Goal: Information Seeking & Learning: Learn about a topic

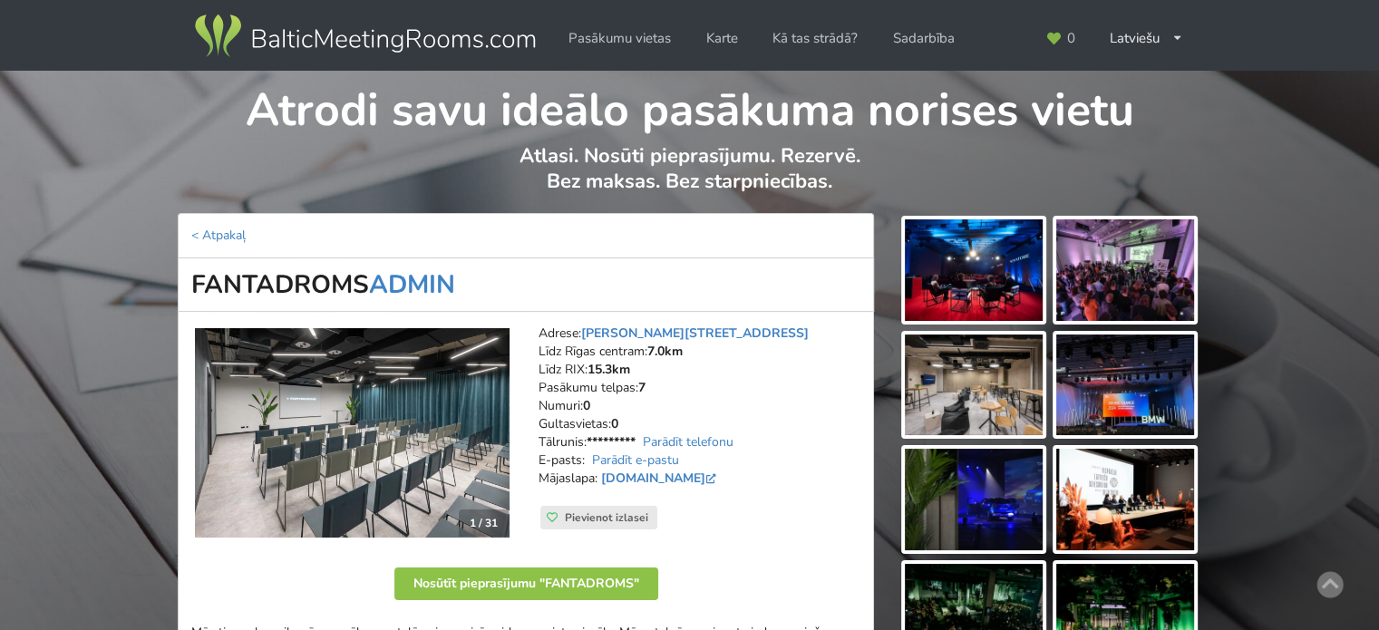
click at [392, 39] on img at bounding box center [364, 36] width 347 height 51
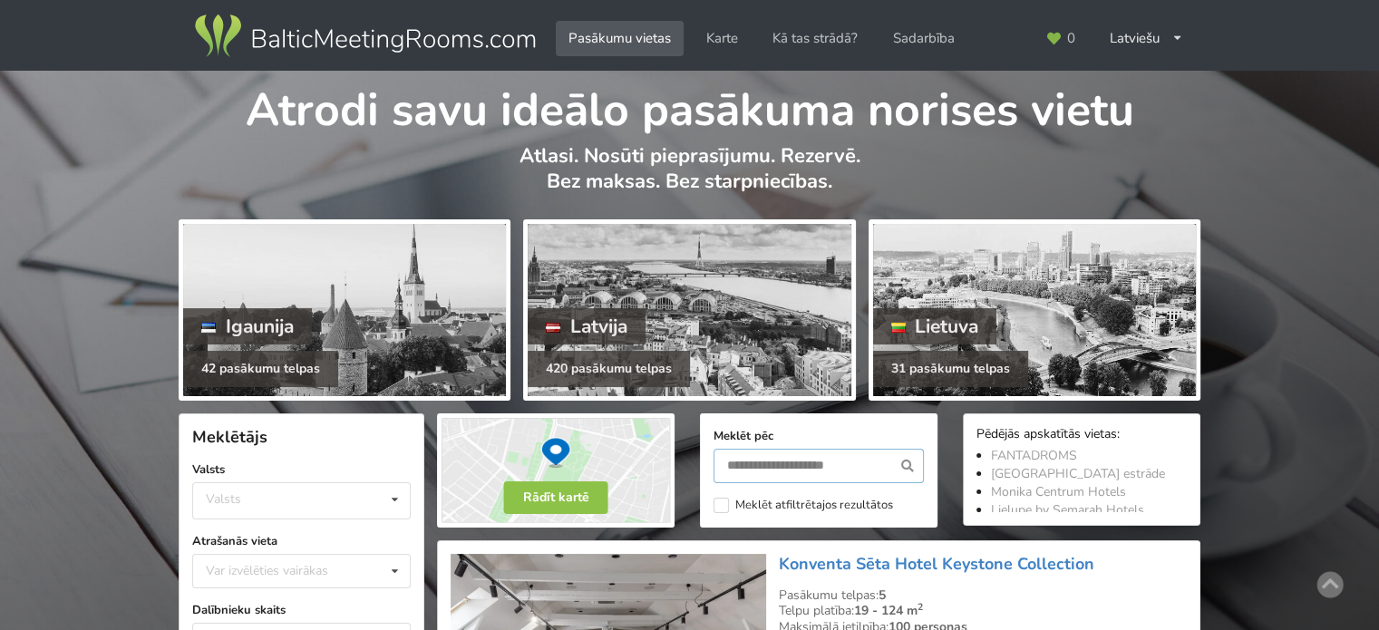
click at [847, 463] on input "text" at bounding box center [818, 466] width 210 height 34
type input "*******"
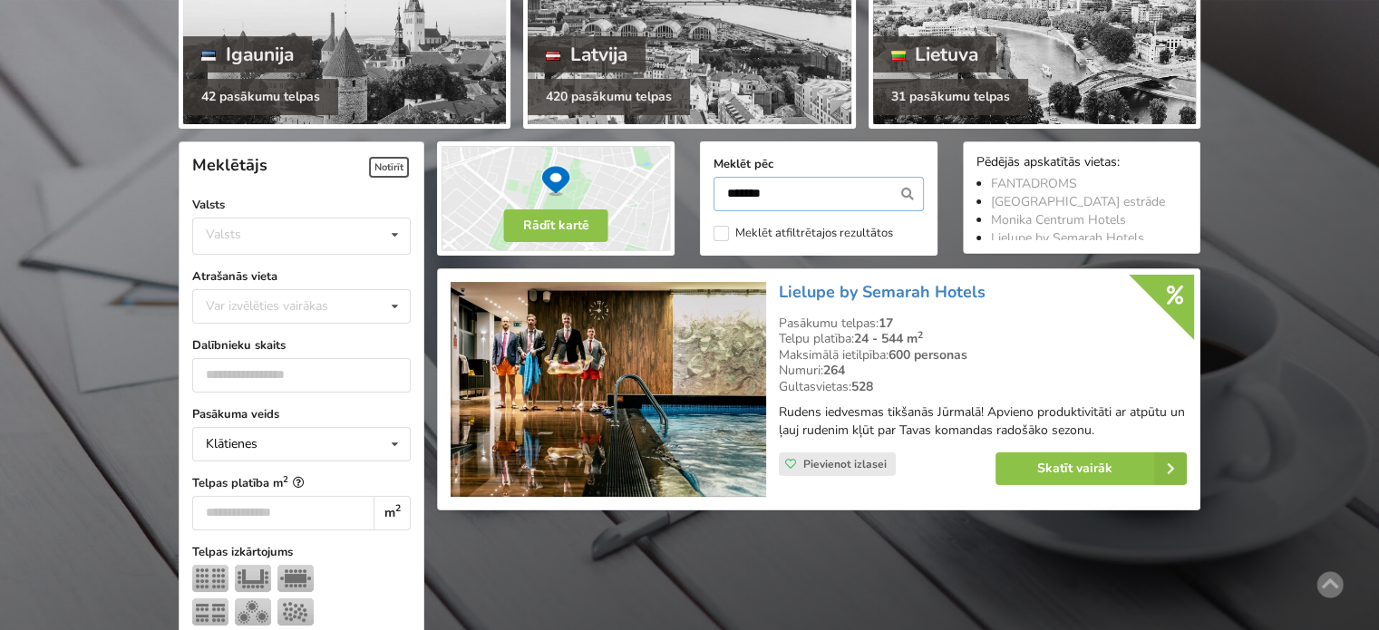
scroll to position [406, 0]
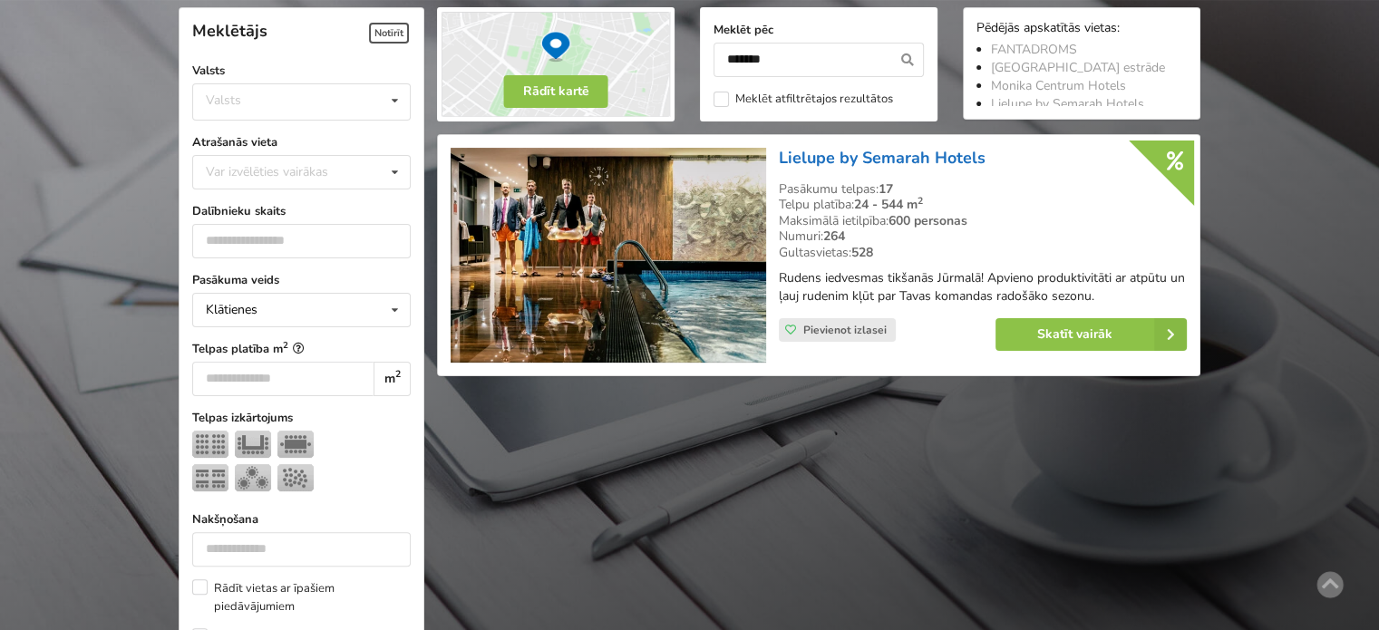
click at [878, 155] on link "Lielupe by Semarah Hotels" at bounding box center [882, 158] width 207 height 22
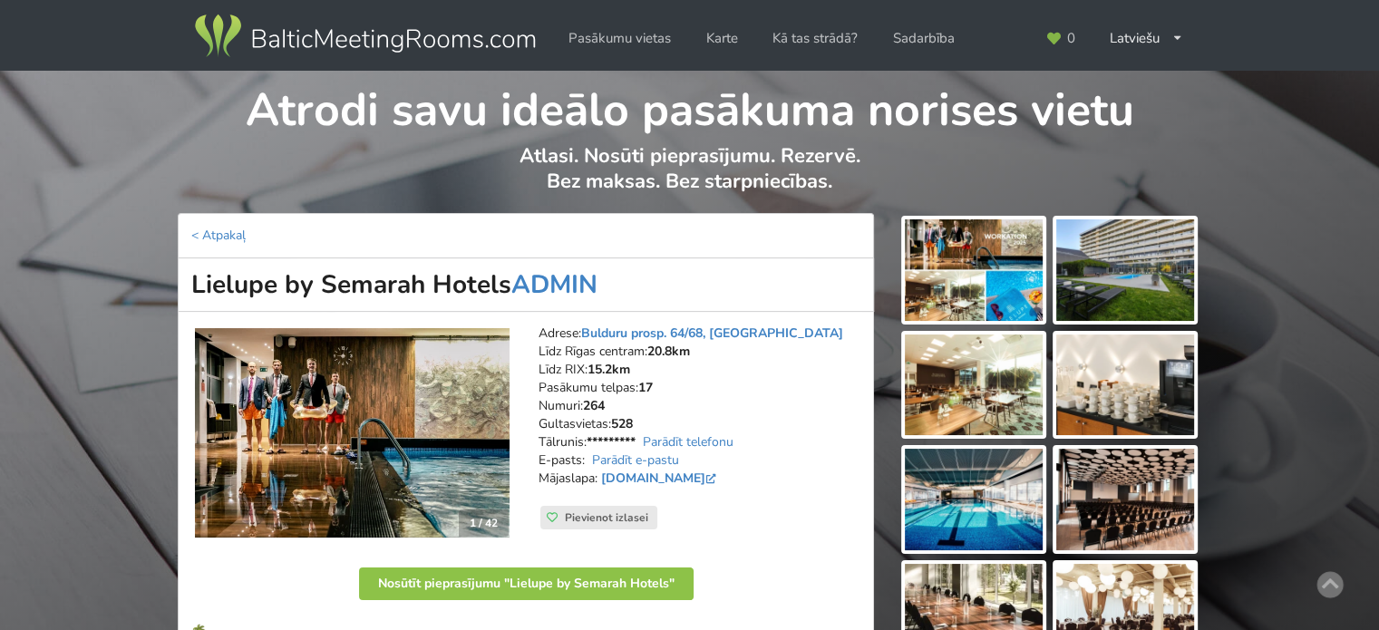
scroll to position [363, 0]
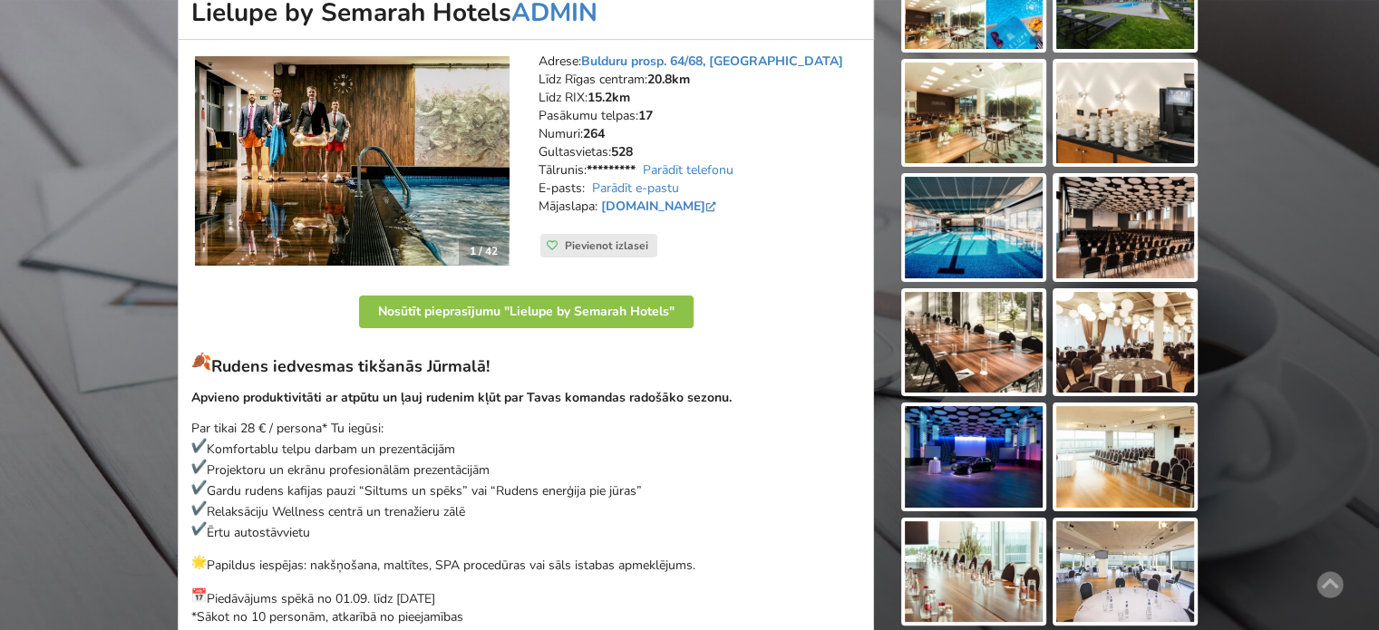
scroll to position [363, 0]
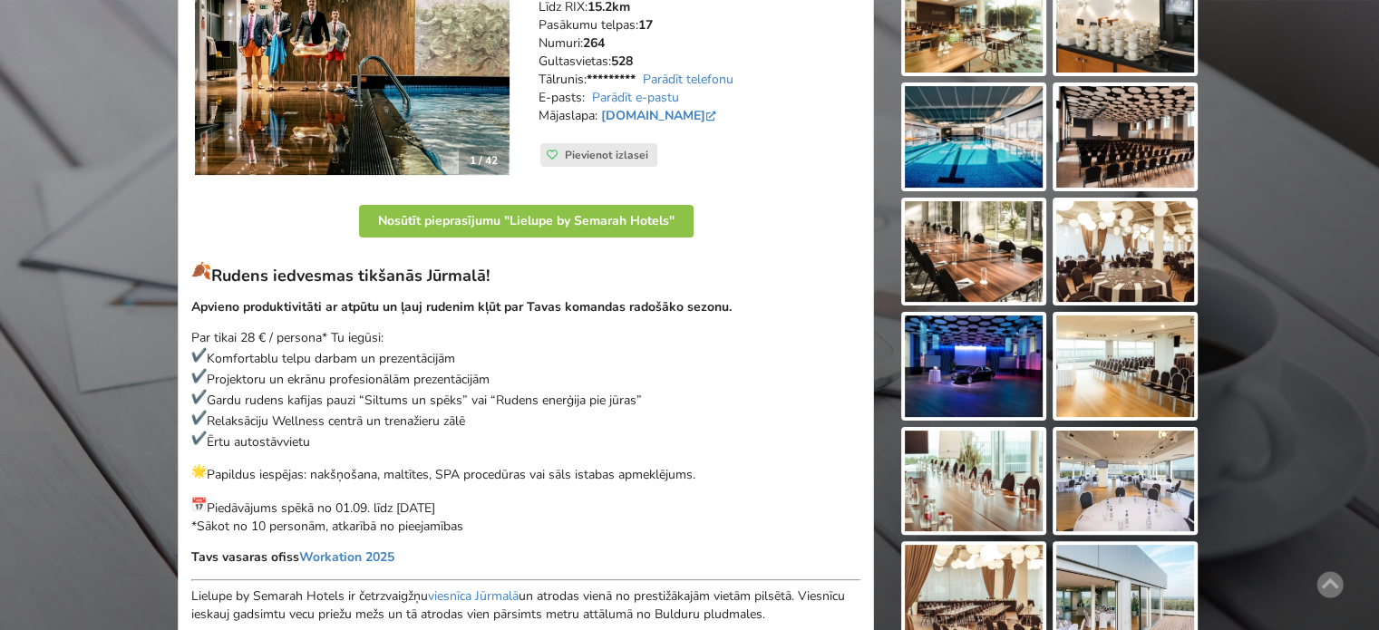
drag, startPoint x: 327, startPoint y: 273, endPoint x: 560, endPoint y: 284, distance: 233.2
click at [560, 284] on h3 "Rudens iedvesmas tikšanās Jūrmalā!" at bounding box center [525, 273] width 669 height 25
click at [615, 307] on strong "Apvieno produktivitāti ar atpūtu un ļauj rudenim kļūt par Tavas komandas radošā…" at bounding box center [461, 306] width 540 height 17
click at [730, 307] on strong "Apvieno produktivitāti ar atpūtu un ļauj rudenim kļūt par Tavas komandas radošā…" at bounding box center [461, 306] width 540 height 17
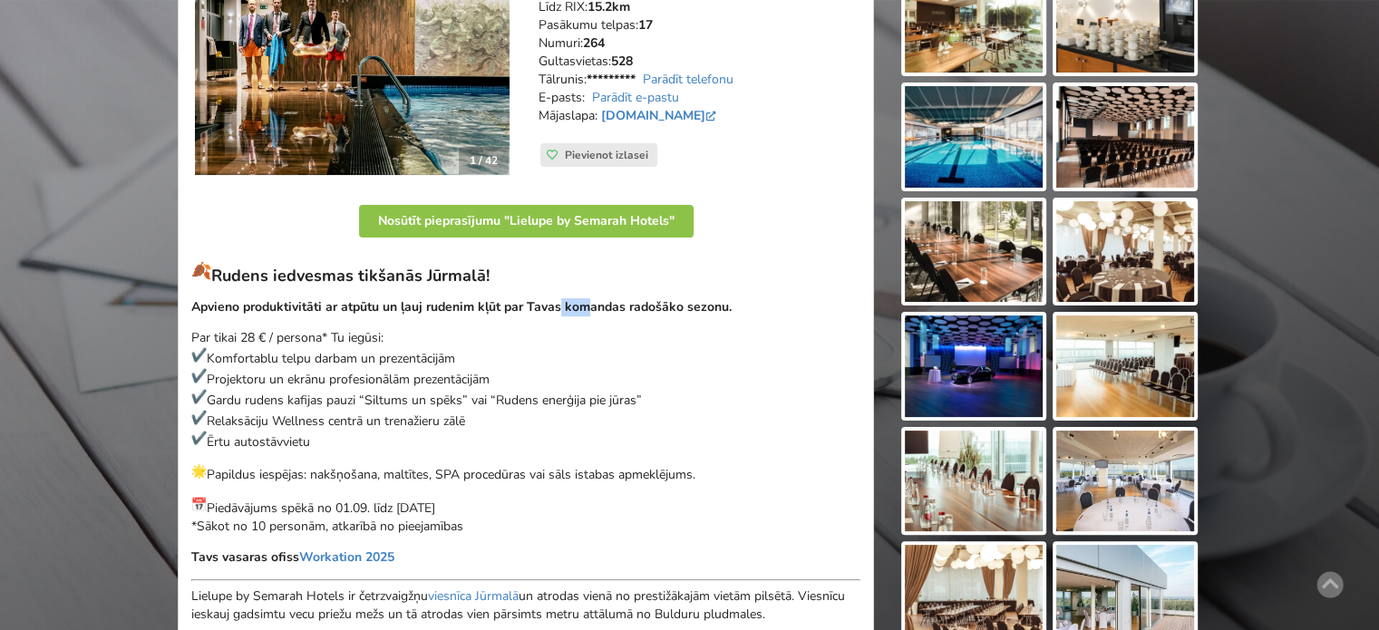
click at [740, 308] on p "Apvieno produktivitāti ar atpūtu un ļauj rudenim kļūt par Tavas komandas radošā…" at bounding box center [525, 307] width 669 height 18
click at [754, 308] on p "Apvieno produktivitāti ar atpūtu un ļauj rudenim kļūt par Tavas komandas radošā…" at bounding box center [525, 307] width 669 height 18
drag, startPoint x: 574, startPoint y: 309, endPoint x: 708, endPoint y: 309, distance: 134.1
click at [705, 309] on strong "Apvieno produktivitāti ar atpūtu un ļauj rudenim kļūt par Tavas komandas radošā…" at bounding box center [461, 306] width 540 height 17
click at [711, 309] on strong "Apvieno produktivitāti ar atpūtu un ļauj rudenim kļūt par Tavas komandas radošā…" at bounding box center [461, 306] width 540 height 17
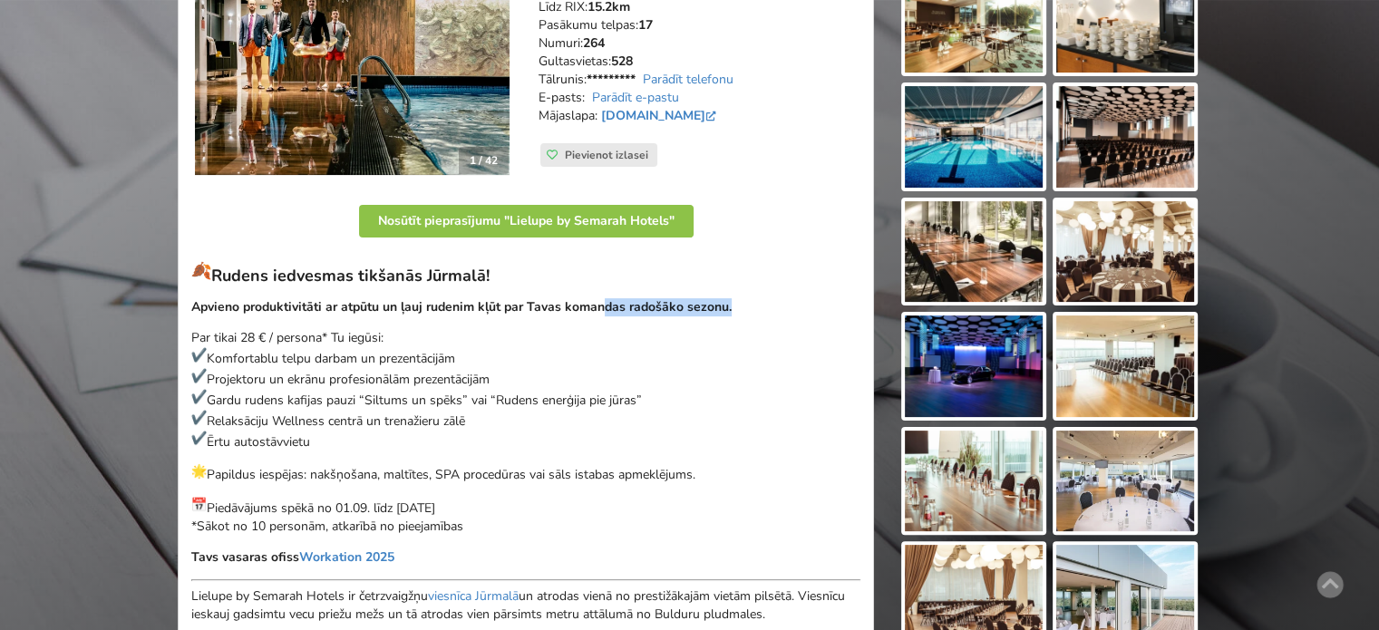
drag, startPoint x: 739, startPoint y: 313, endPoint x: 807, endPoint y: 316, distance: 68.1
click at [795, 315] on div "Rudens iedvesmas tikšanās Jūrmalā! Apvieno produktivitāti ar atpūtu un ļauj rud…" at bounding box center [525, 535] width 669 height 548
click at [807, 316] on div "Rudens iedvesmas tikšanās Jūrmalā! Apvieno produktivitāti ar atpūtu un ļauj rud…" at bounding box center [525, 535] width 669 height 548
drag, startPoint x: 266, startPoint y: 334, endPoint x: 459, endPoint y: 358, distance: 194.5
click at [411, 346] on p "Par tikai 28 € / persona* Tu iegūsi: Komfortablu telpu darbam un prezentācijām …" at bounding box center [525, 389] width 669 height 121
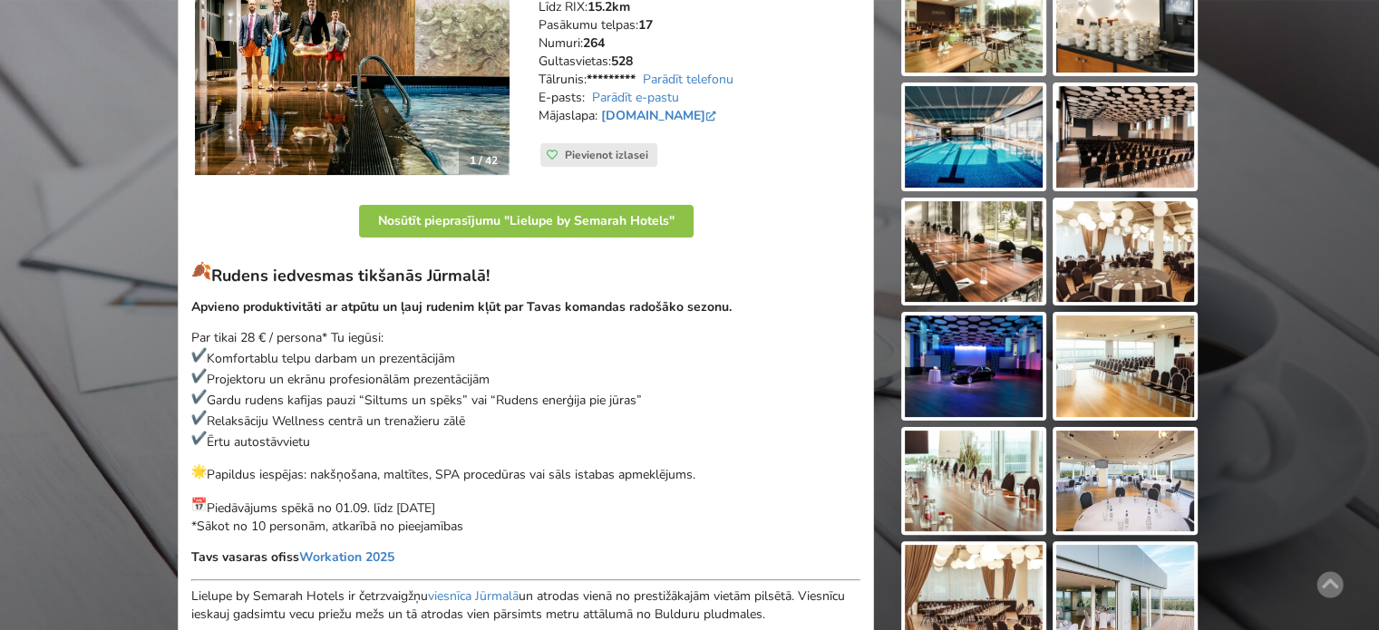
click at [463, 358] on p "Par tikai 28 € / persona* Tu iegūsi: Komfortablu telpu darbam un prezentācijām …" at bounding box center [525, 389] width 669 height 121
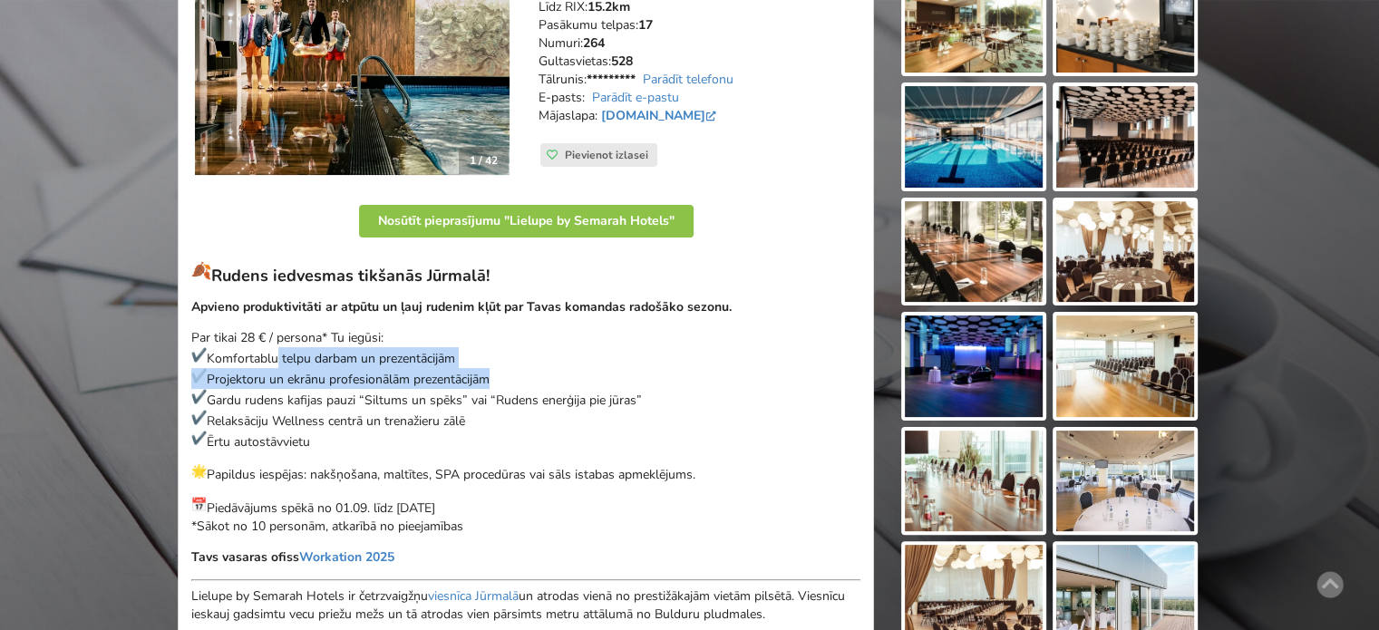
drag, startPoint x: 276, startPoint y: 350, endPoint x: 549, endPoint y: 411, distance: 279.5
click at [543, 405] on p "Par tikai 28 € / persona* Tu iegūsi: Komfortablu telpu darbam un prezentācijām …" at bounding box center [525, 389] width 669 height 121
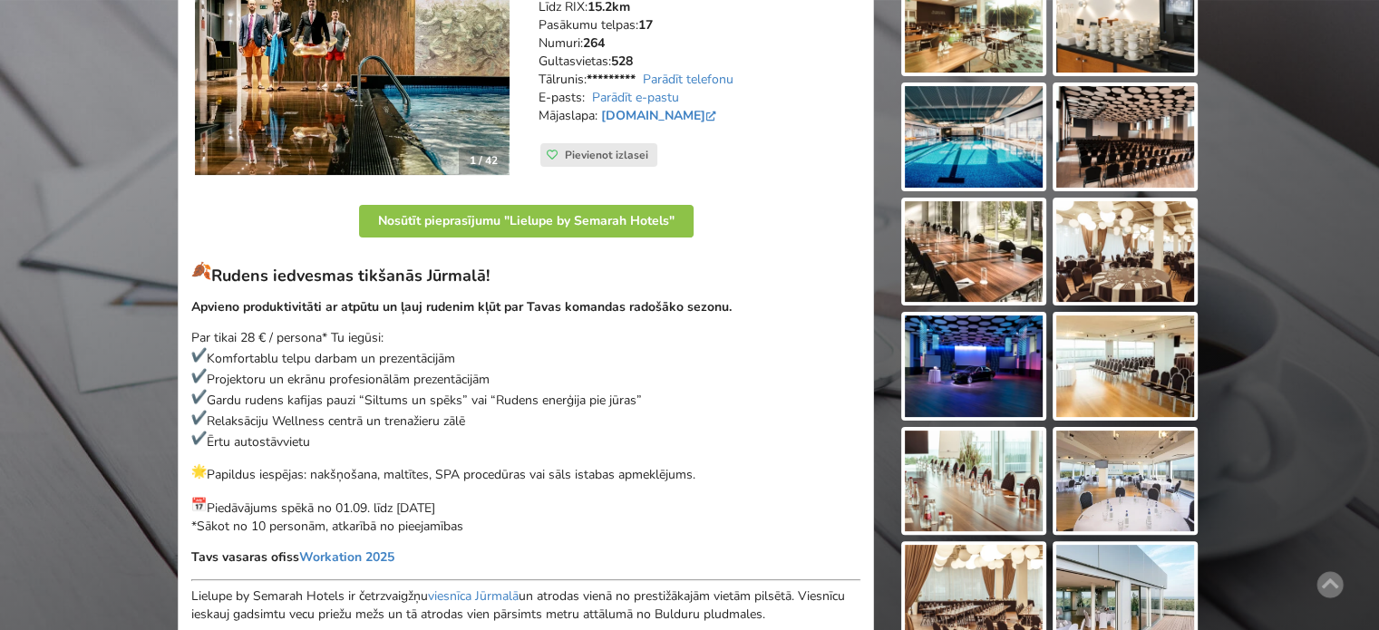
click at [551, 412] on p "Par tikai 28 € / persona* Tu iegūsi: Komfortablu telpu darbam un prezentācijām …" at bounding box center [525, 389] width 669 height 121
drag, startPoint x: 353, startPoint y: 398, endPoint x: 319, endPoint y: 380, distance: 38.1
click at [323, 382] on p "Par tikai 28 € / persona* Tu iegūsi: Komfortablu telpu darbam un prezentācijām …" at bounding box center [525, 389] width 669 height 121
click at [301, 366] on p "Par tikai 28 € / persona* Tu iegūsi: Komfortablu telpu darbam un prezentācijām …" at bounding box center [525, 389] width 669 height 121
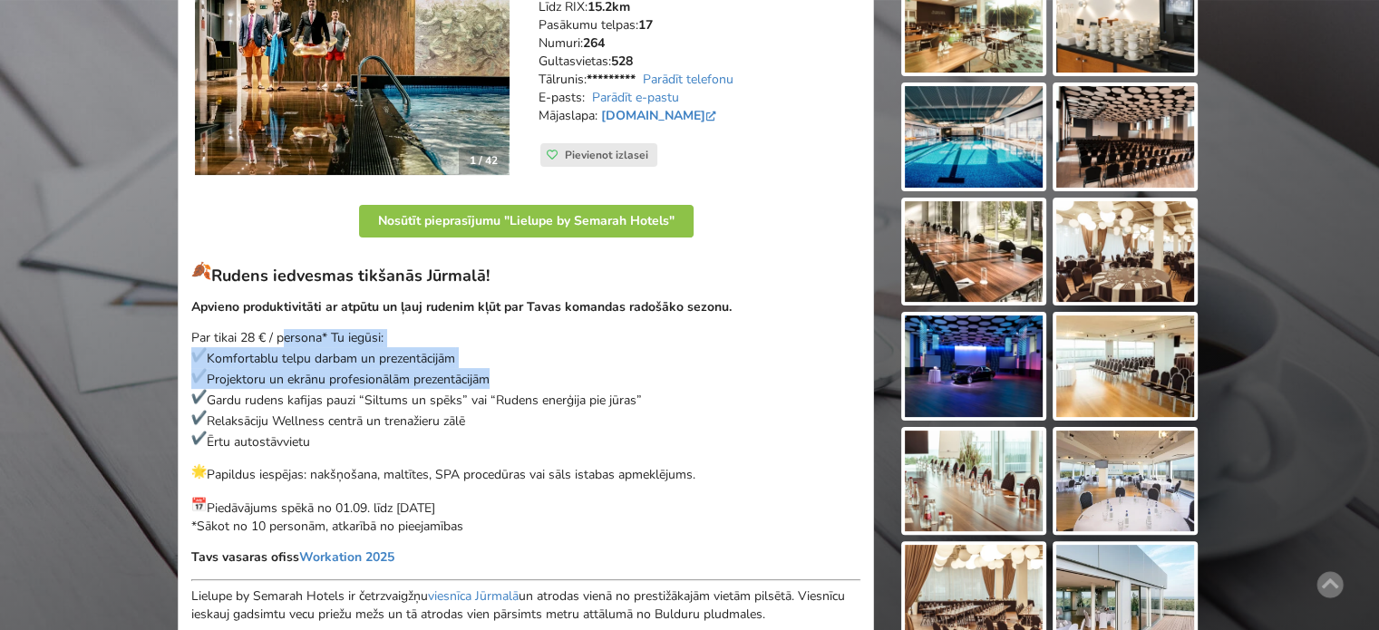
drag, startPoint x: 310, startPoint y: 329, endPoint x: 528, endPoint y: 413, distance: 233.3
click at [522, 411] on p "Par tikai 28 € / persona* Tu iegūsi: Komfortablu telpu darbam un prezentācijām …" at bounding box center [525, 389] width 669 height 121
click at [529, 415] on p "Par tikai 28 € / persona* Tu iegūsi: Komfortablu telpu darbam un prezentācijām …" at bounding box center [525, 389] width 669 height 121
drag, startPoint x: 437, startPoint y: 363, endPoint x: 533, endPoint y: 419, distance: 111.3
click at [528, 412] on p "Par tikai 28 € / persona* Tu iegūsi: Komfortablu telpu darbam un prezentācijām …" at bounding box center [525, 389] width 669 height 121
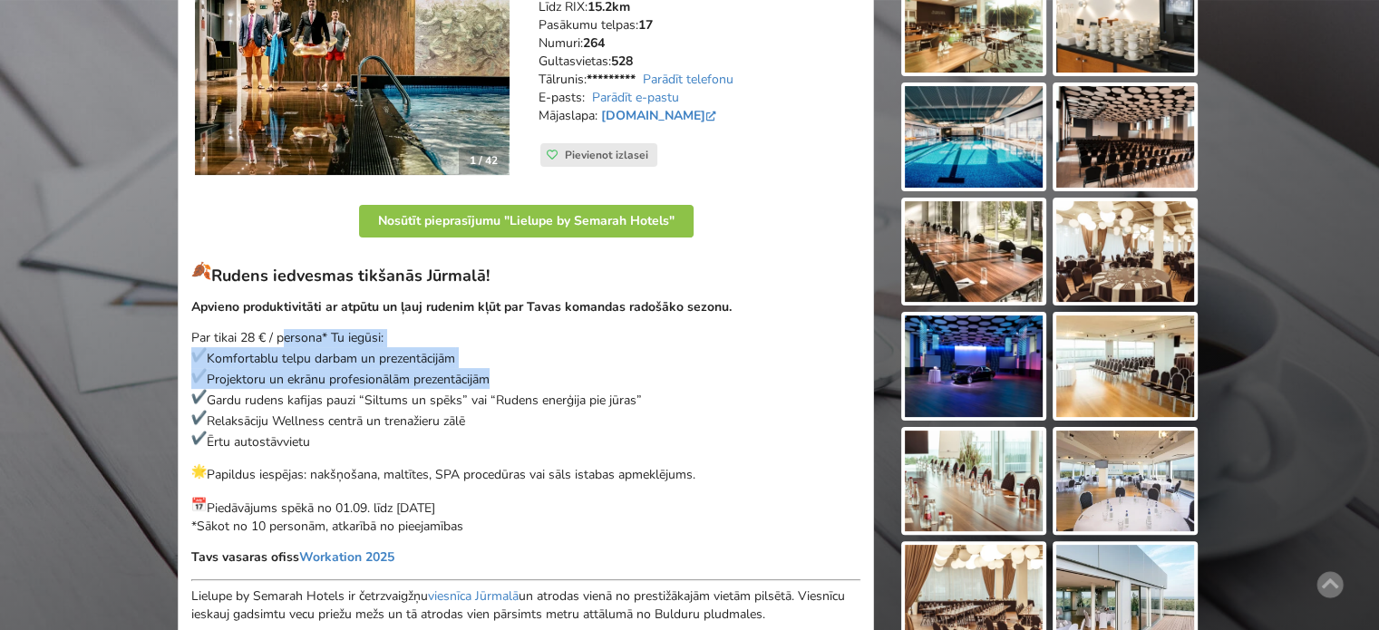
click at [533, 419] on p "Par tikai 28 € / persona* Tu iegūsi: Komfortablu telpu darbam un prezentācijām …" at bounding box center [525, 389] width 669 height 121
drag, startPoint x: 318, startPoint y: 329, endPoint x: 462, endPoint y: 427, distance: 174.2
click at [457, 421] on p "Par tikai 28 € / persona* Tu iegūsi: Komfortablu telpu darbam un prezentācijām …" at bounding box center [525, 389] width 669 height 121
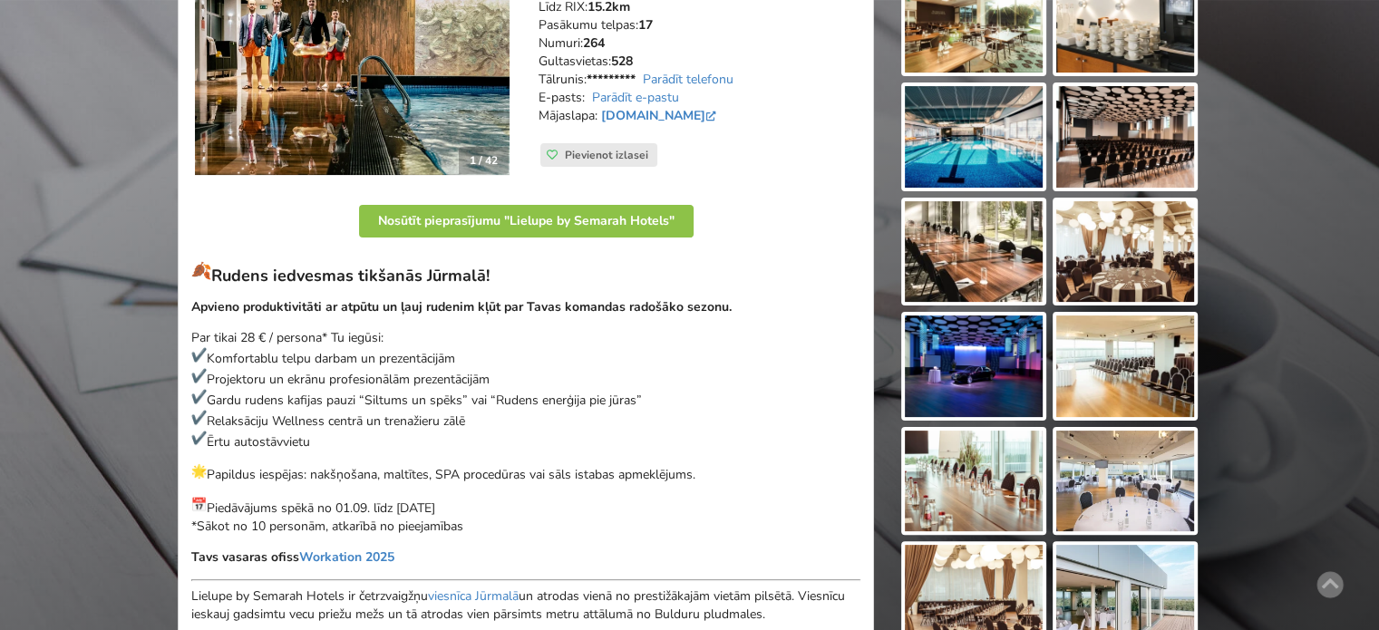
click at [479, 438] on p "Par tikai 28 € / persona* Tu iegūsi: Komfortablu telpu darbam un prezentācijām …" at bounding box center [525, 389] width 669 height 121
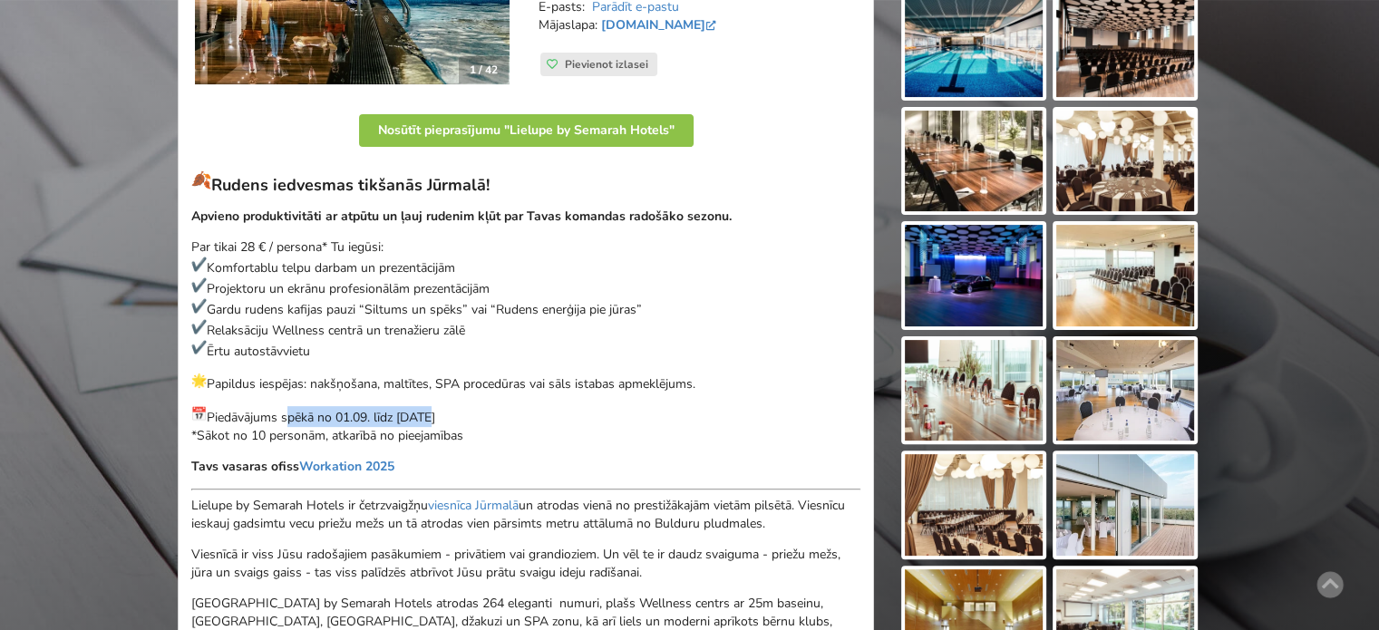
drag, startPoint x: 286, startPoint y: 412, endPoint x: 479, endPoint y: 429, distance: 193.8
click at [469, 426] on p "Piedāvājums spēkā no 01.09. līdz 30.11.2025 *Sākot no 10 personām, atkarībā no …" at bounding box center [525, 425] width 669 height 39
click at [483, 431] on p "Piedāvājums spēkā no 01.09. līdz 30.11.2025 *Sākot no 10 personām, atkarībā no …" at bounding box center [525, 425] width 669 height 39
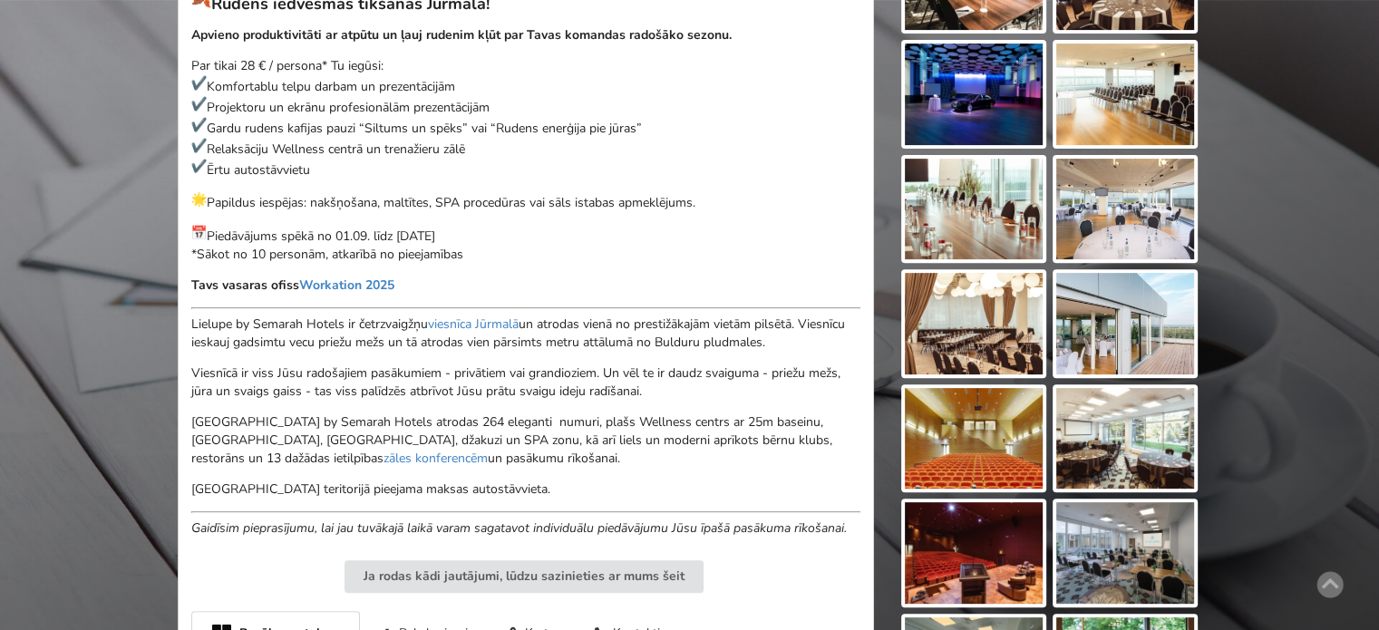
scroll to position [725, 0]
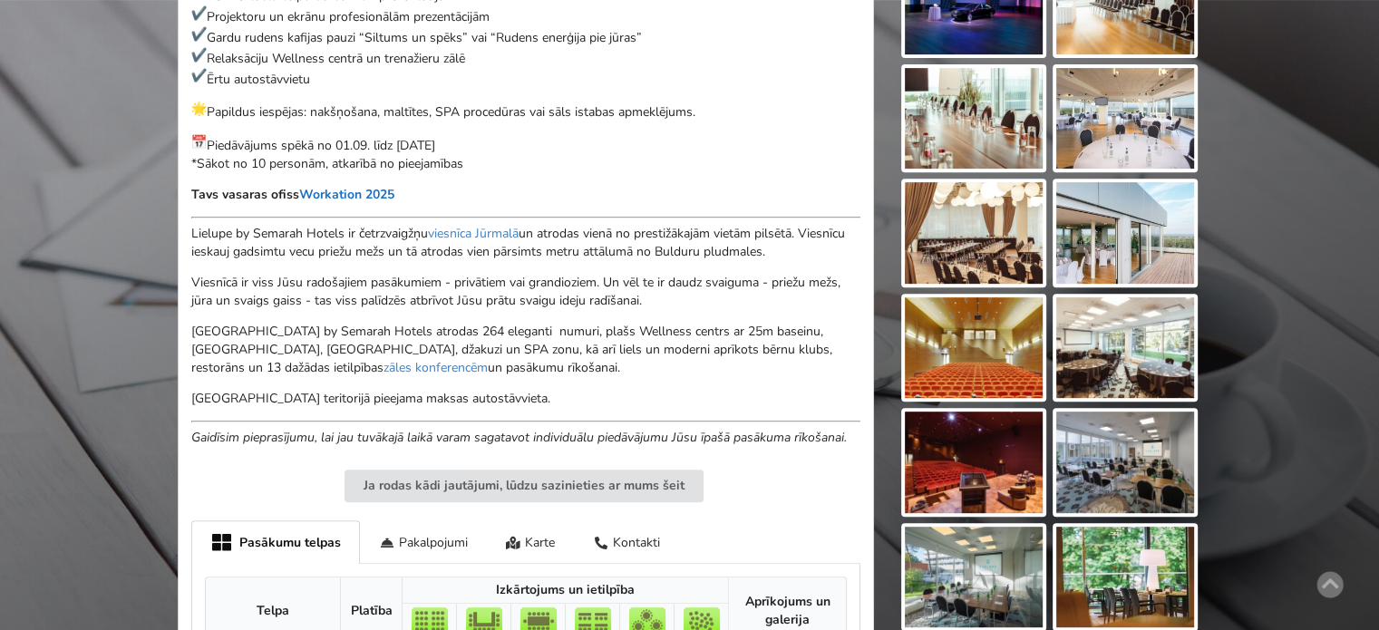
click at [340, 193] on link "Workation 2025" at bounding box center [346, 194] width 95 height 17
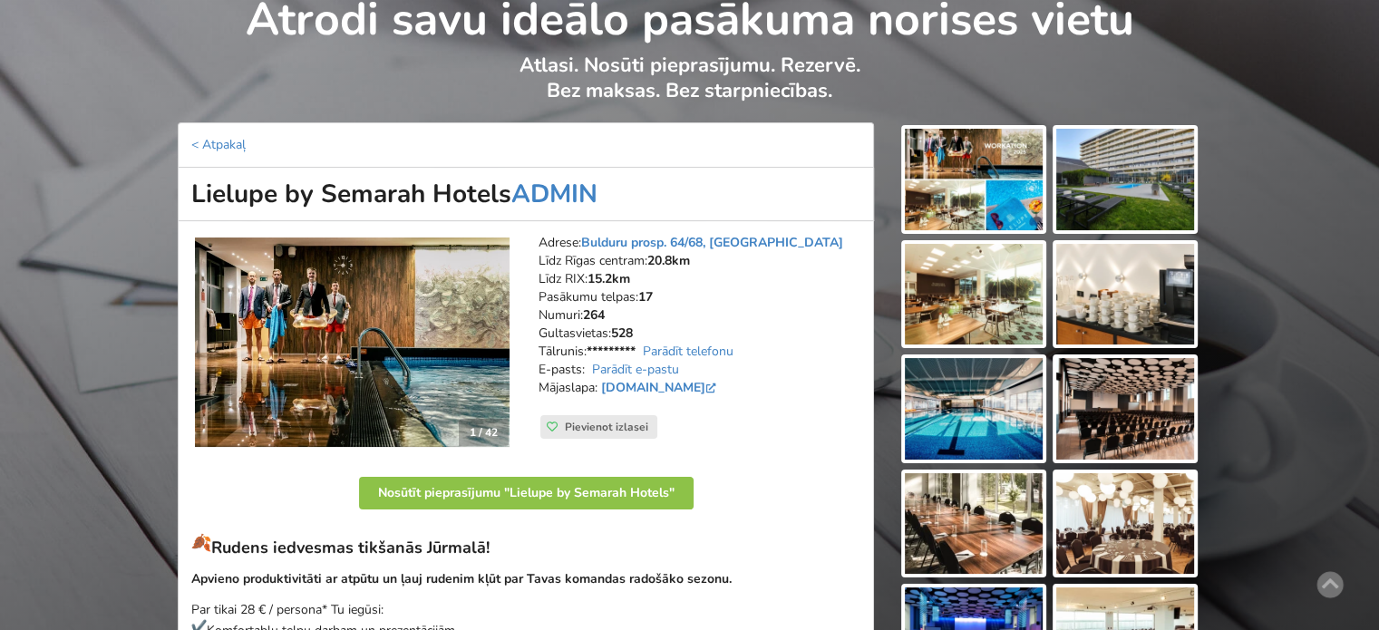
scroll to position [0, 0]
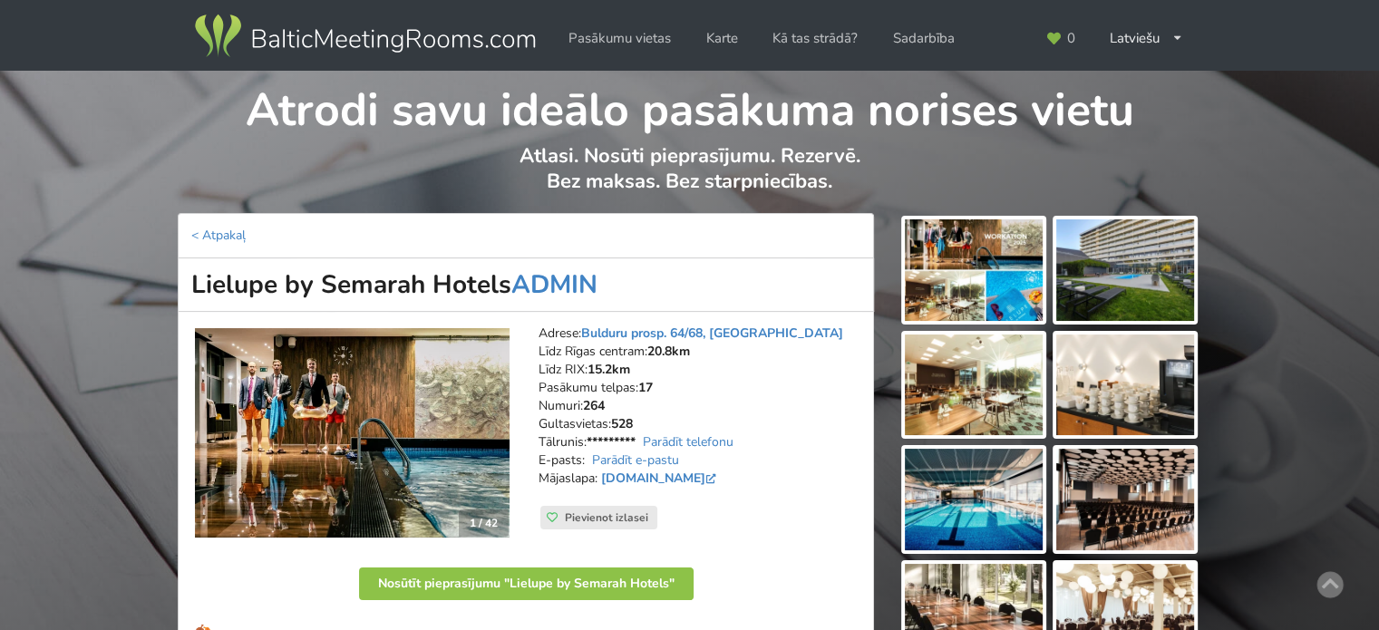
click at [1044, 275] on div at bounding box center [973, 270] width 145 height 109
click at [997, 282] on img at bounding box center [974, 270] width 138 height 102
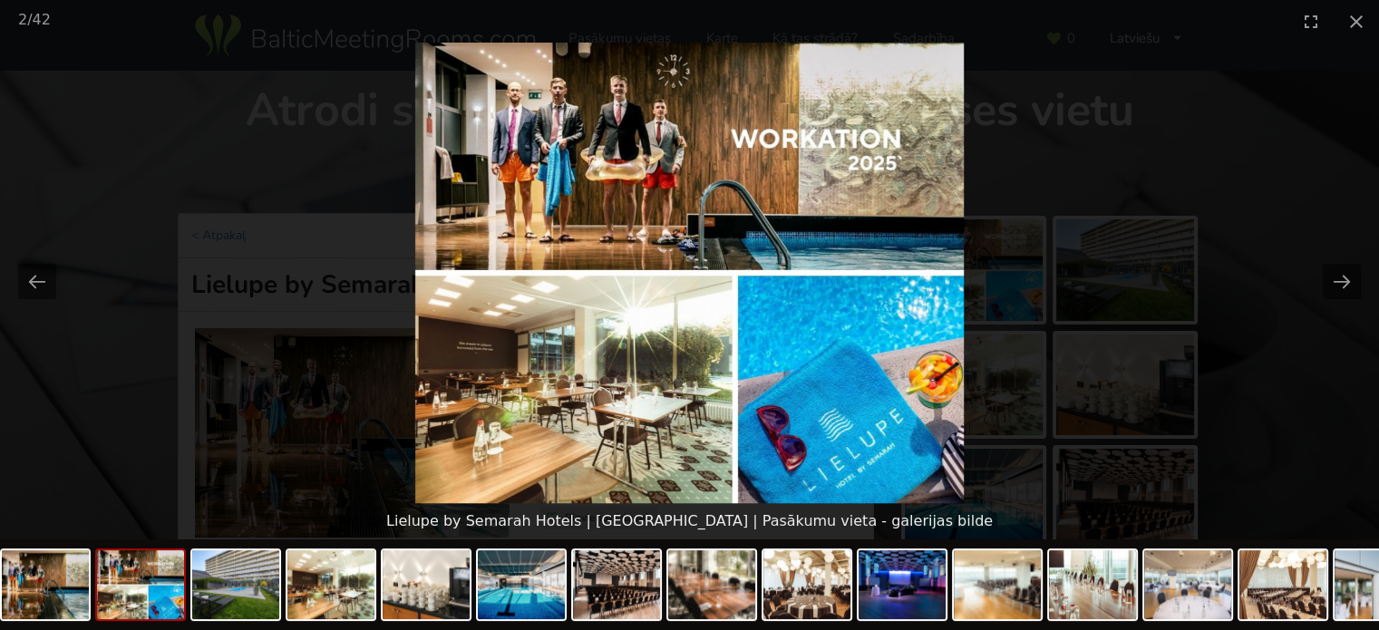
click at [1309, 423] on picture at bounding box center [689, 273] width 1379 height 460
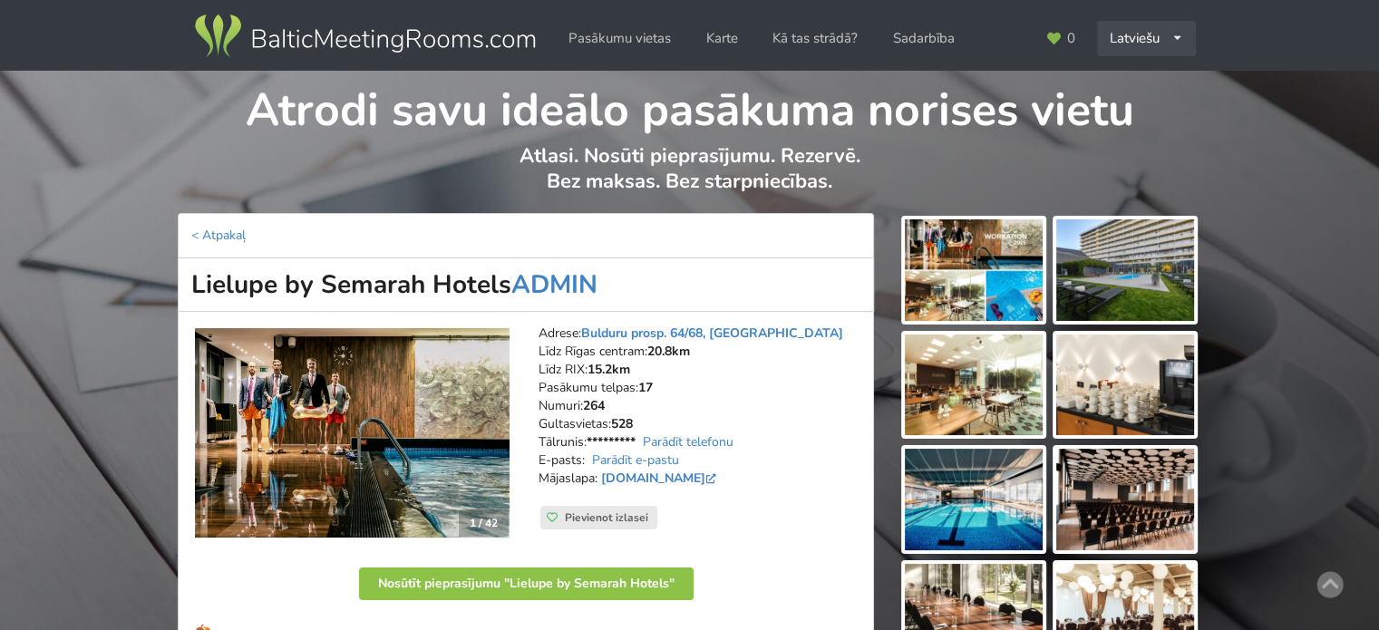
click at [1171, 40] on icon at bounding box center [1177, 39] width 12 height 12
click at [1135, 82] on link "English" at bounding box center [1147, 79] width 96 height 35
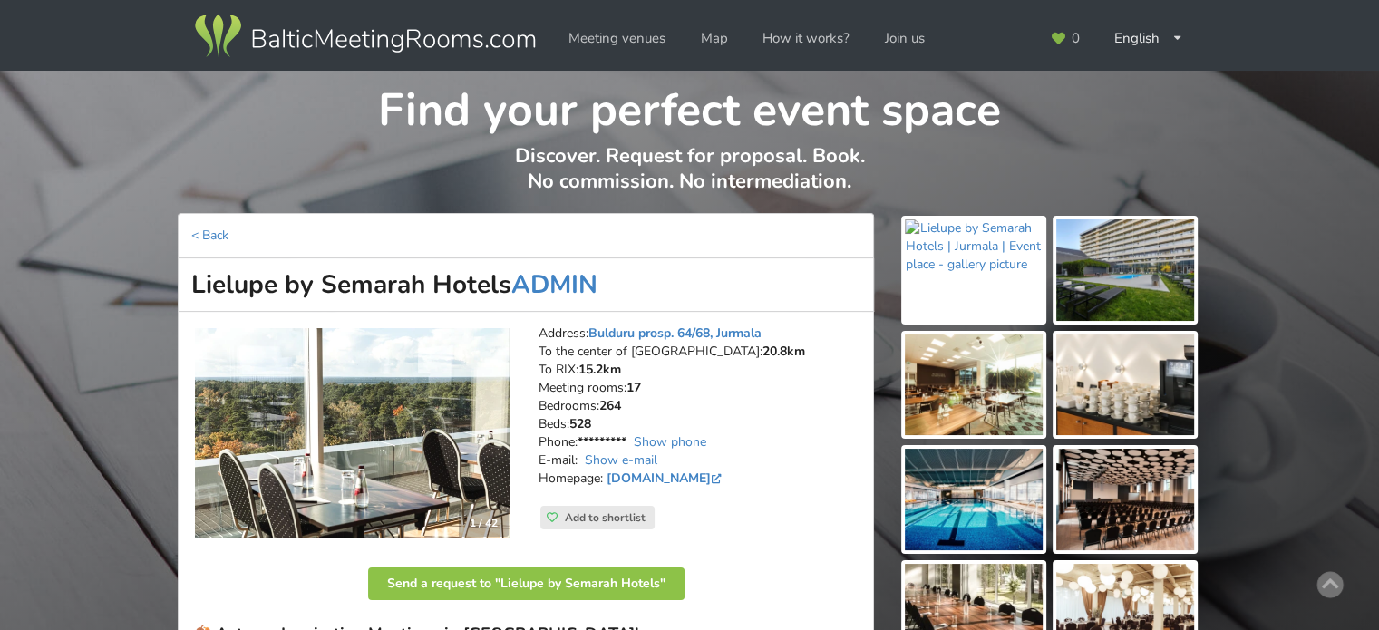
click at [352, 438] on img at bounding box center [352, 433] width 315 height 210
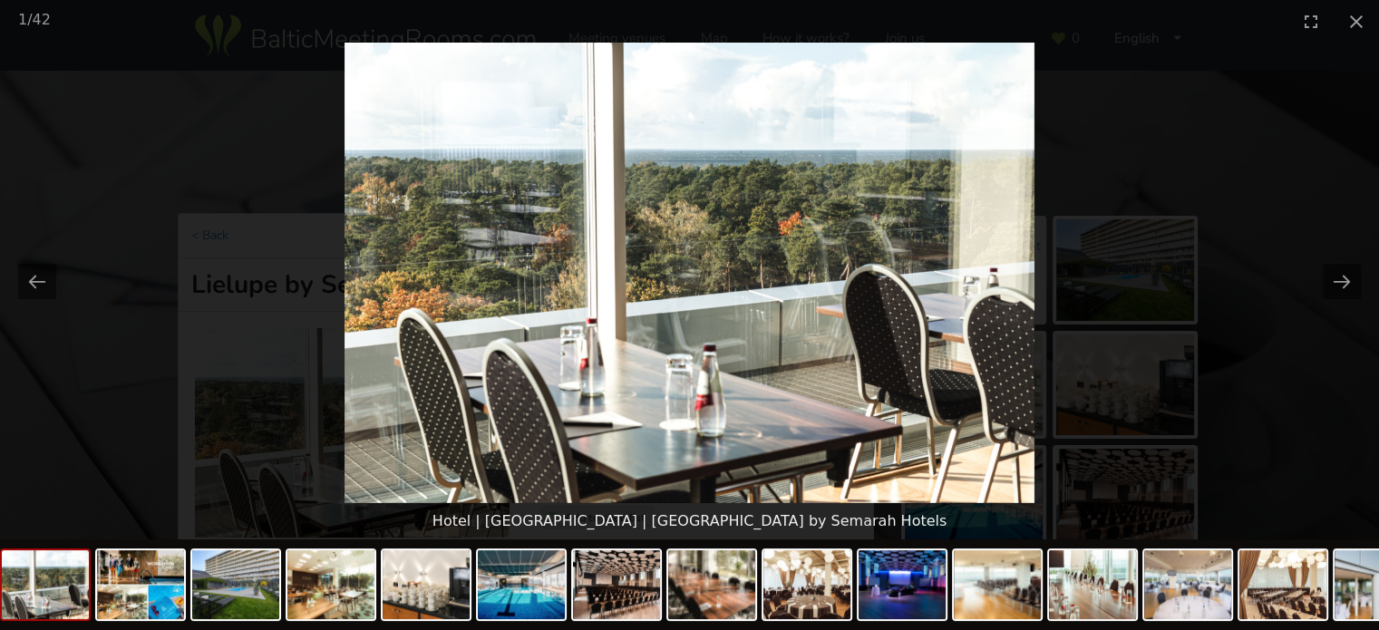
click at [1317, 427] on picture at bounding box center [689, 273] width 1379 height 460
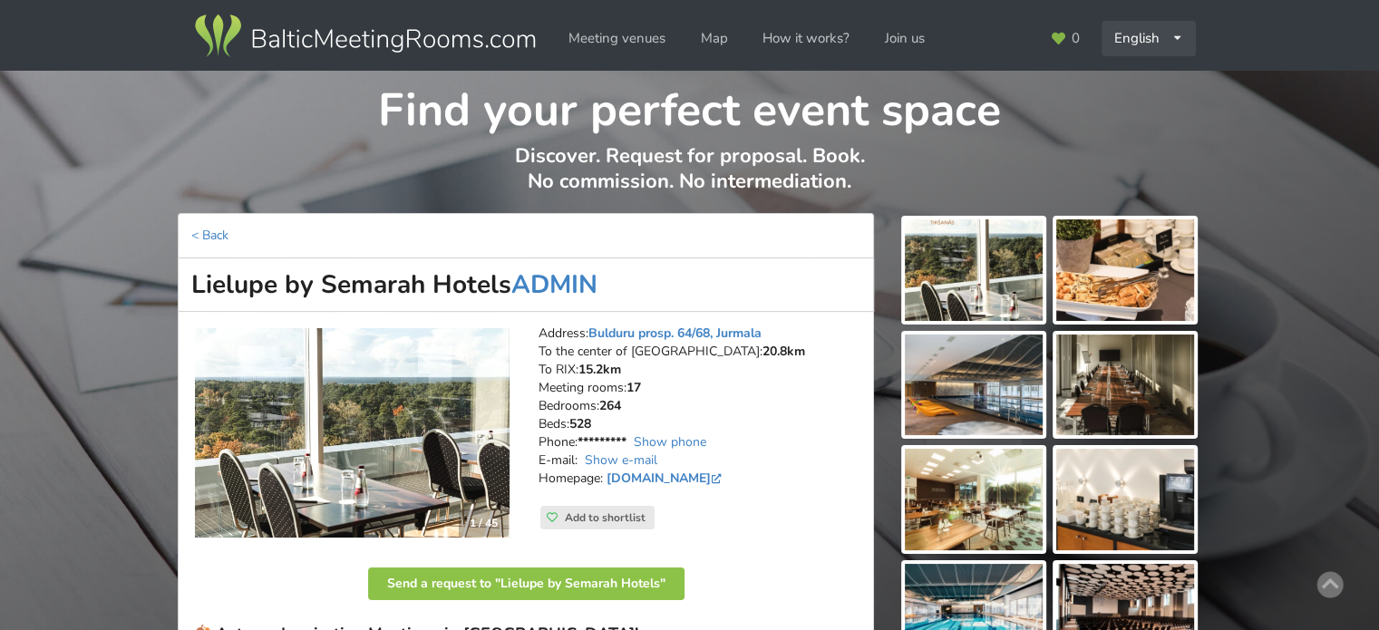
click at [1158, 39] on div "English Русский Latviešu" at bounding box center [1148, 38] width 94 height 35
click at [1139, 121] on link "Latviešu" at bounding box center [1149, 114] width 92 height 35
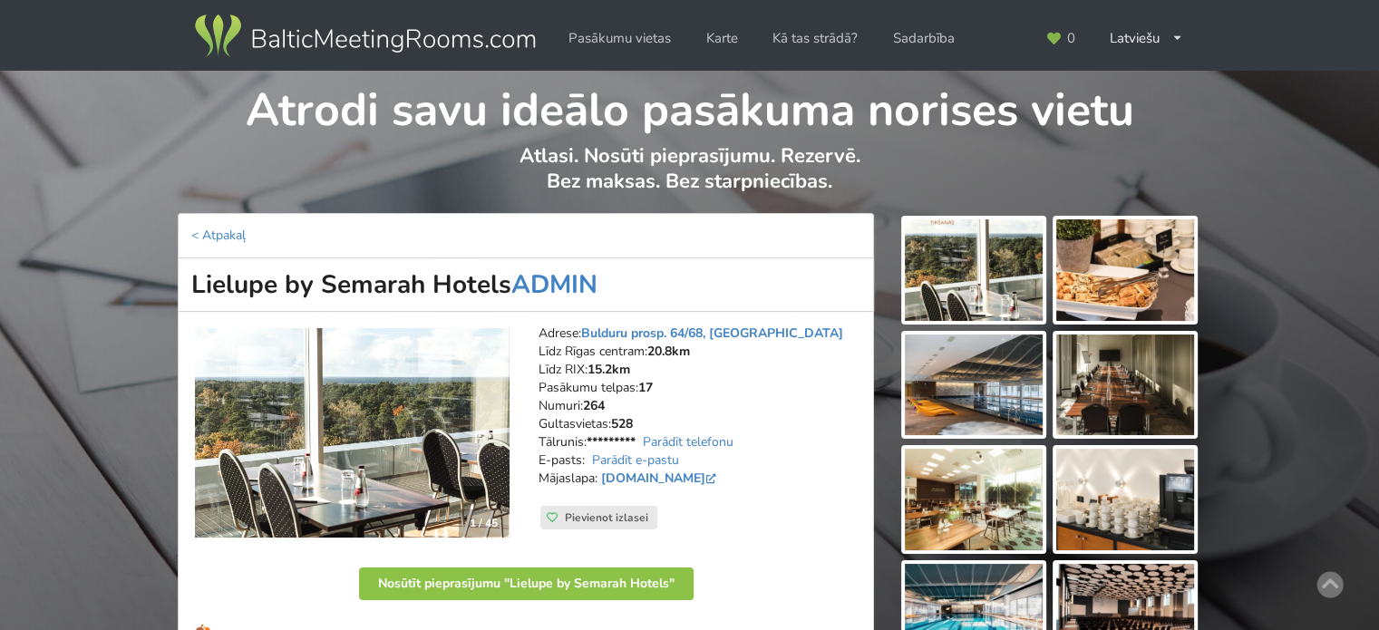
click at [412, 34] on img at bounding box center [364, 36] width 347 height 51
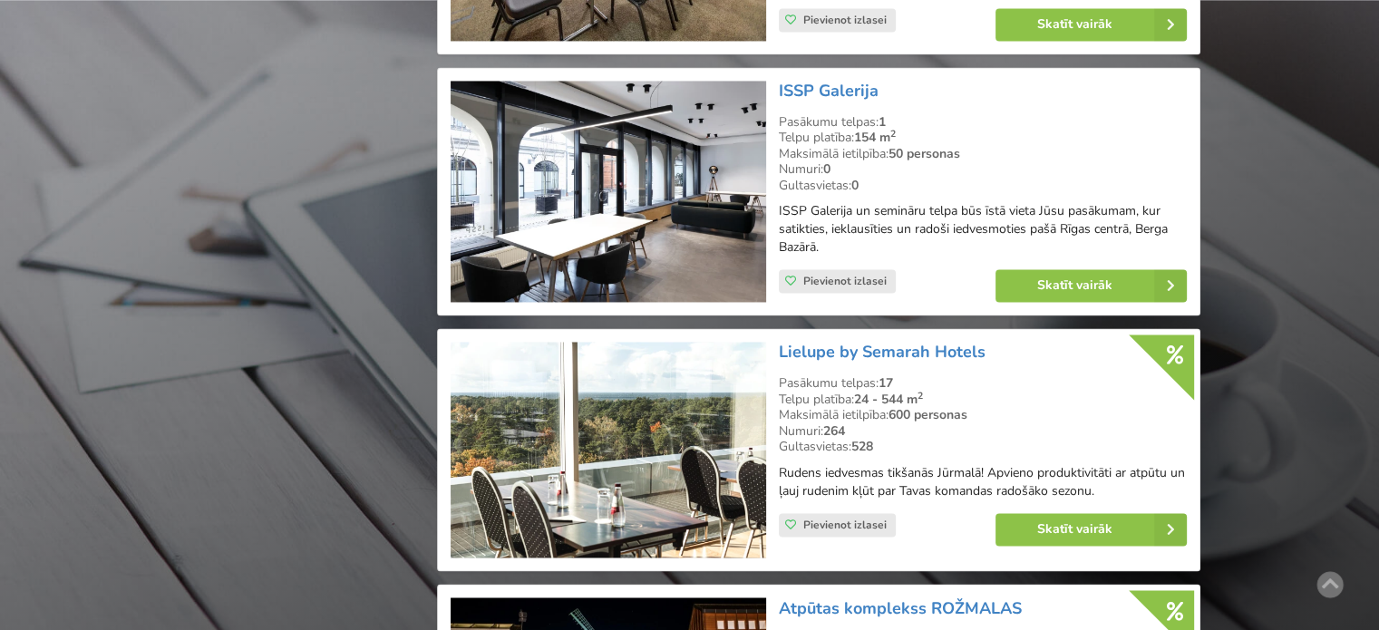
scroll to position [3082, 0]
